Goal: Task Accomplishment & Management: Use online tool/utility

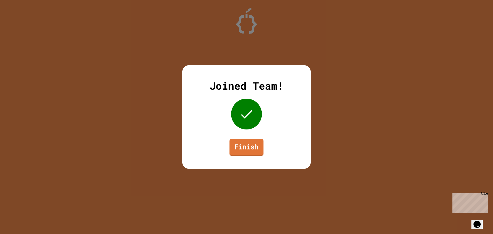
click at [250, 150] on link "Finish" at bounding box center [246, 147] width 34 height 17
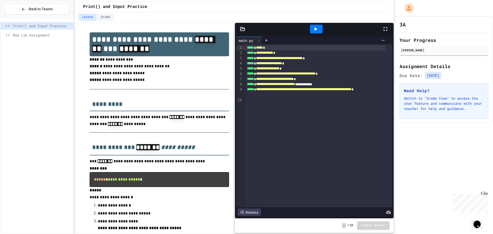
click at [46, 33] on span "Mad Lib Assignment" at bounding box center [42, 34] width 58 height 5
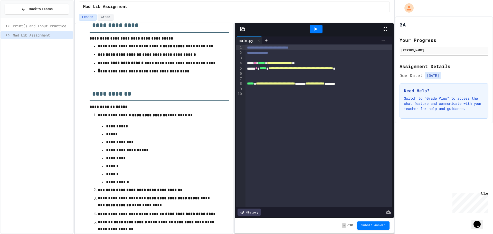
scroll to position [282, 0]
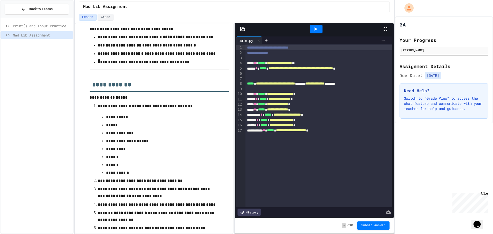
click at [315, 32] on icon at bounding box center [315, 29] width 6 height 6
